Goal: Task Accomplishment & Management: Use online tool/utility

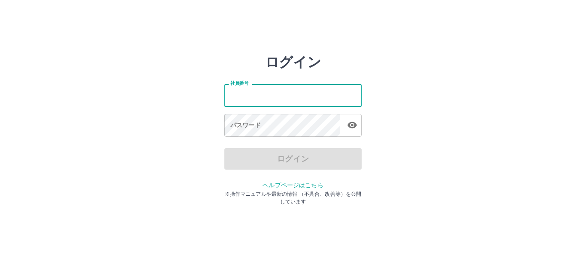
click at [257, 100] on input "社員番号" at bounding box center [292, 95] width 137 height 23
type input "*******"
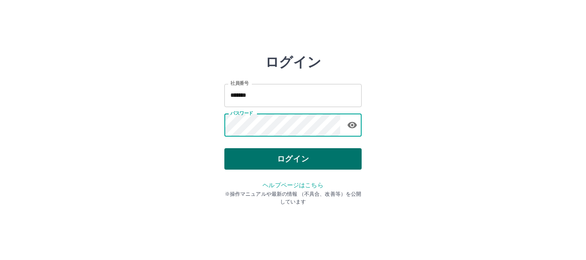
click at [330, 163] on button "ログイン" at bounding box center [292, 158] width 137 height 21
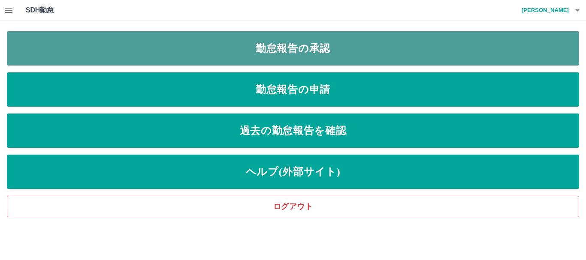
click at [347, 49] on link "勤怠報告の承認" at bounding box center [293, 48] width 572 height 34
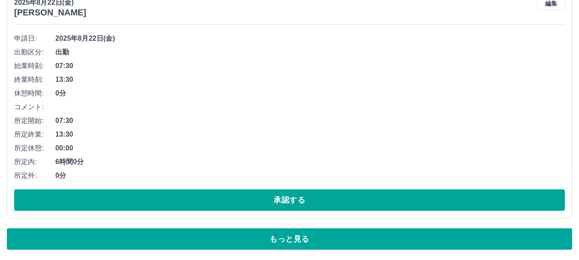
scroll to position [3862, 0]
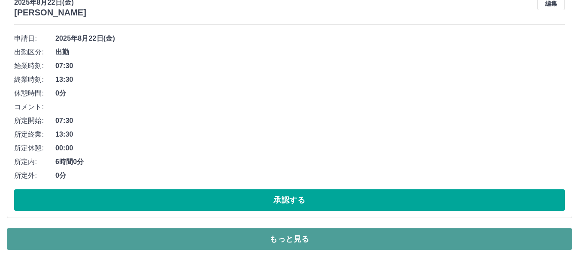
click at [196, 240] on button "もっと見る" at bounding box center [289, 239] width 565 height 21
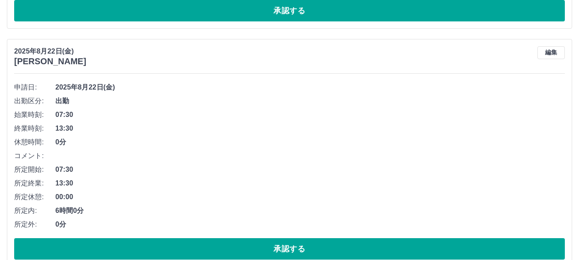
scroll to position [3854, 0]
